Goal: Navigation & Orientation: Go to known website

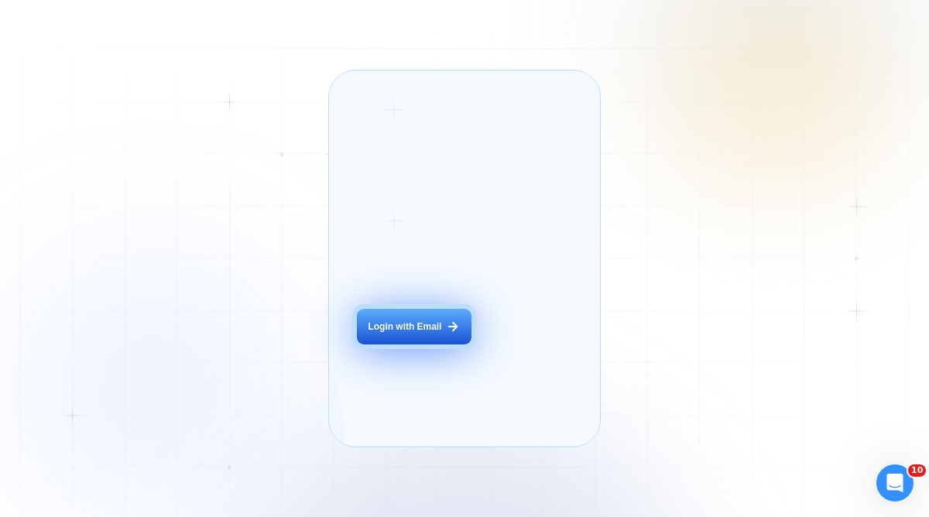
click at [440, 334] on div "Login with Email" at bounding box center [405, 326] width 74 height 13
